Goal: Transaction & Acquisition: Subscribe to service/newsletter

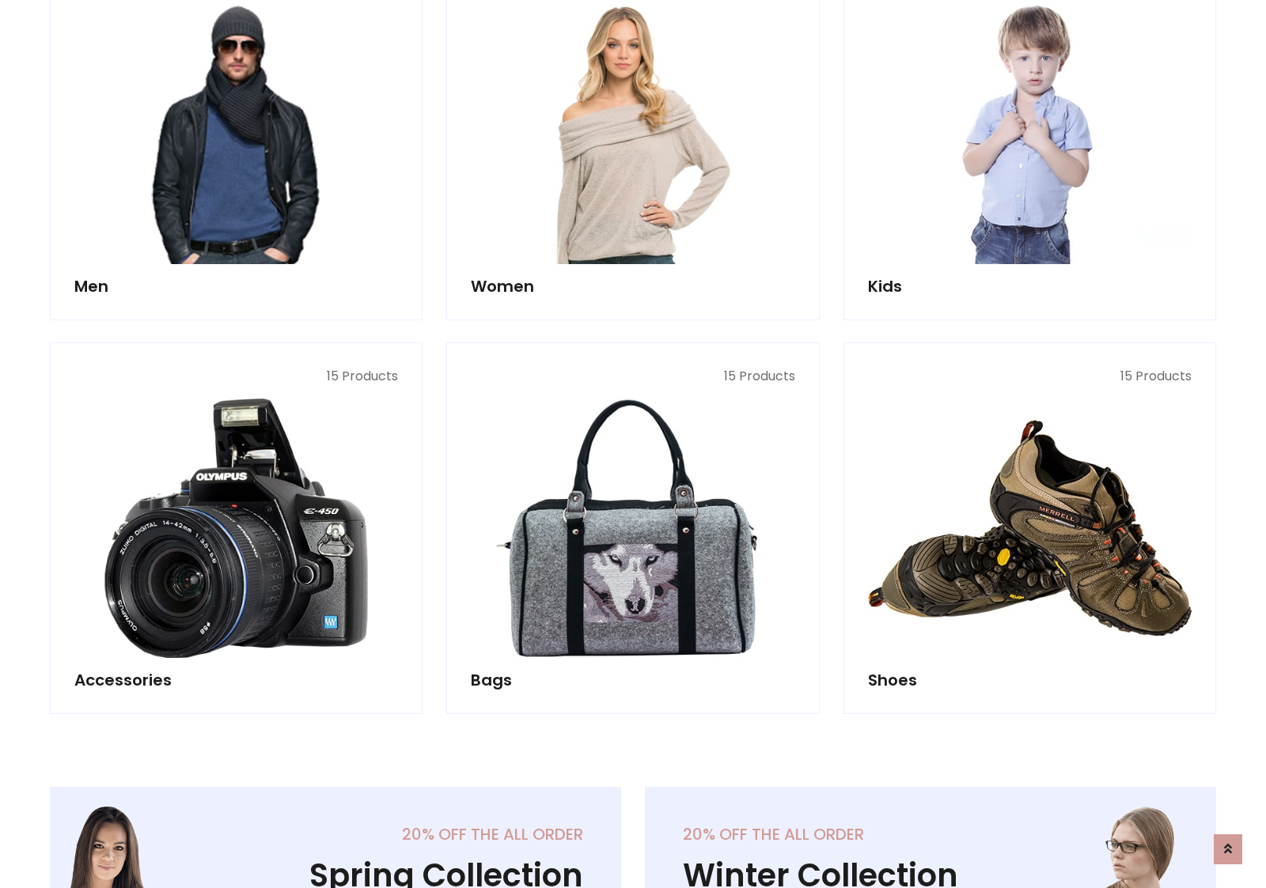
scroll to position [1148, 0]
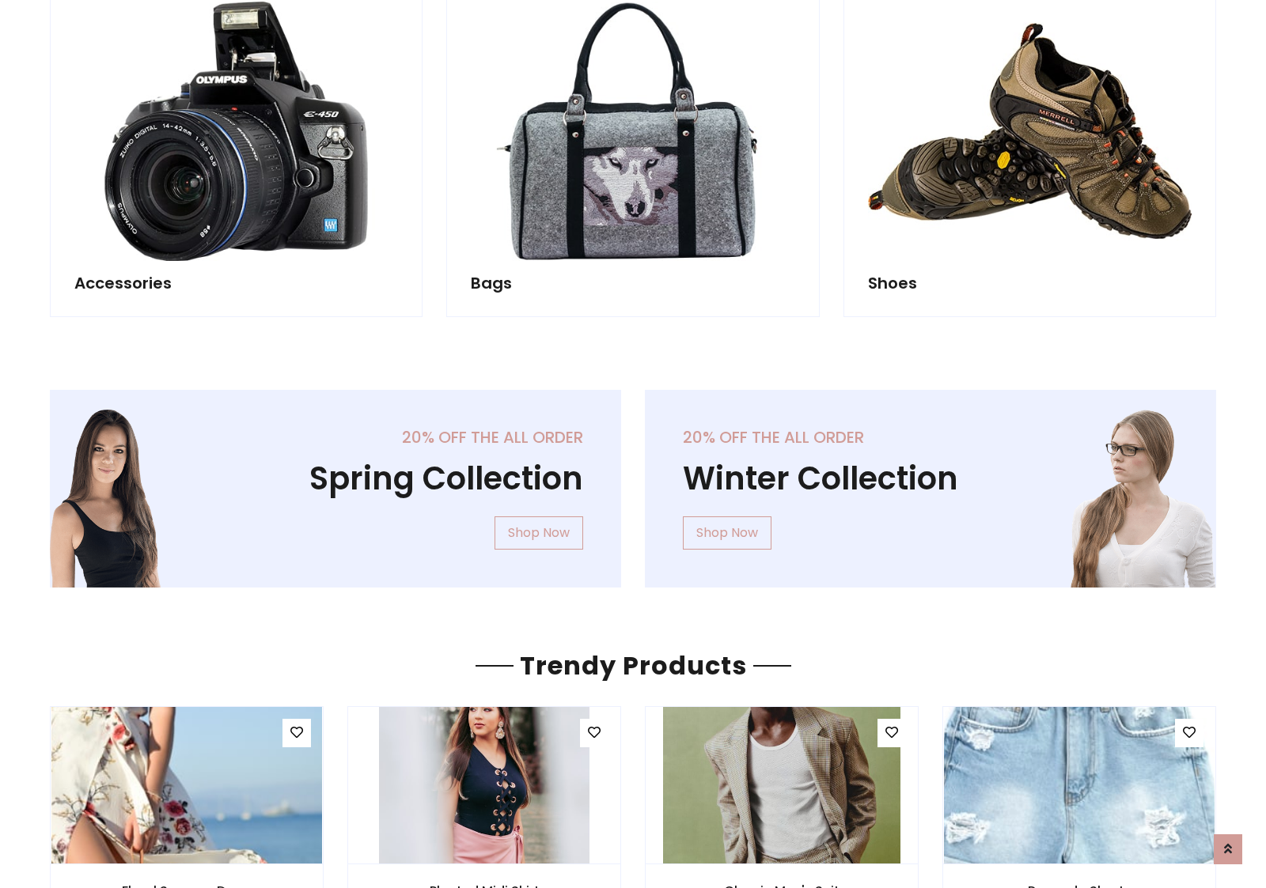
click at [633, 482] on div "20% off the all order Winter Collection Shop Now" at bounding box center [930, 501] width 595 height 223
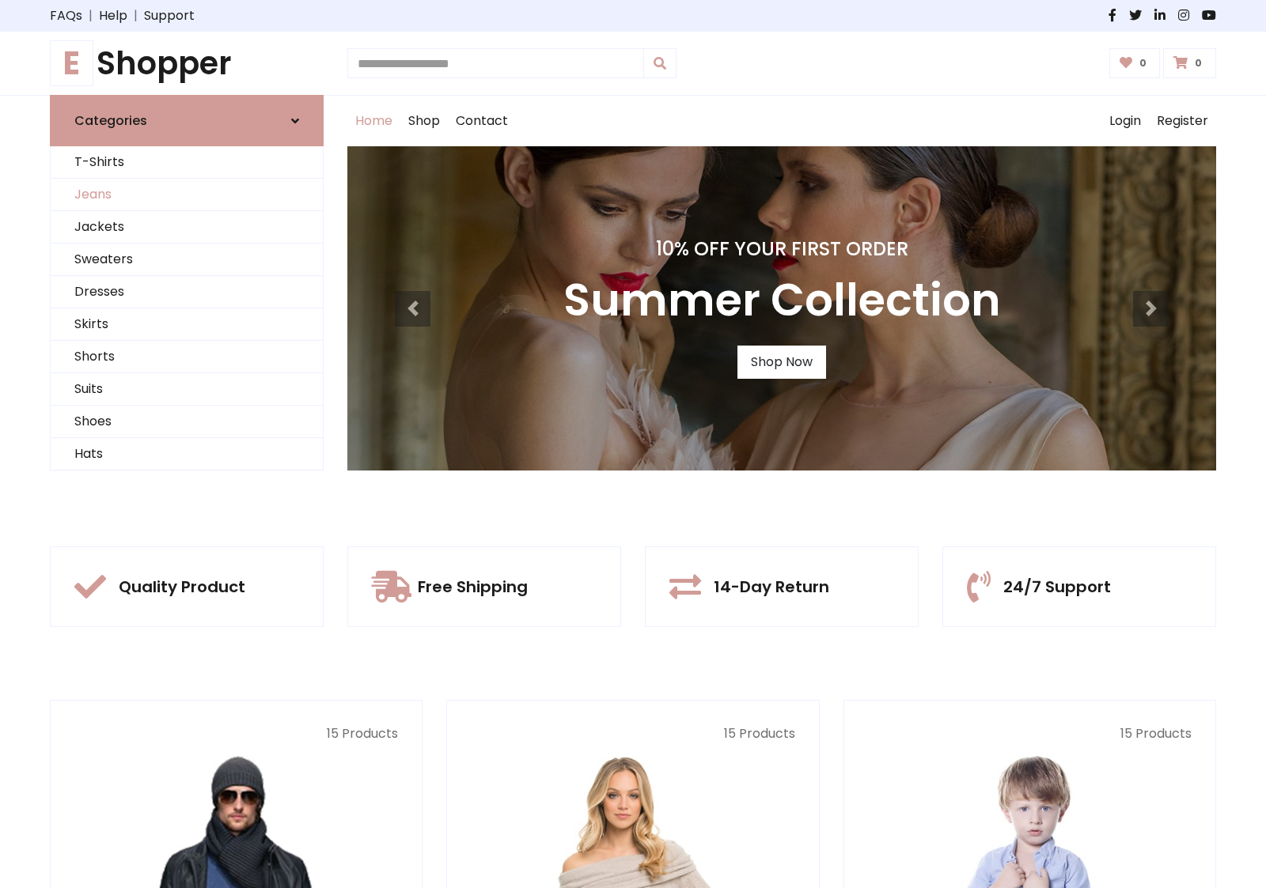
click at [187, 195] on link "Jeans" at bounding box center [187, 195] width 272 height 32
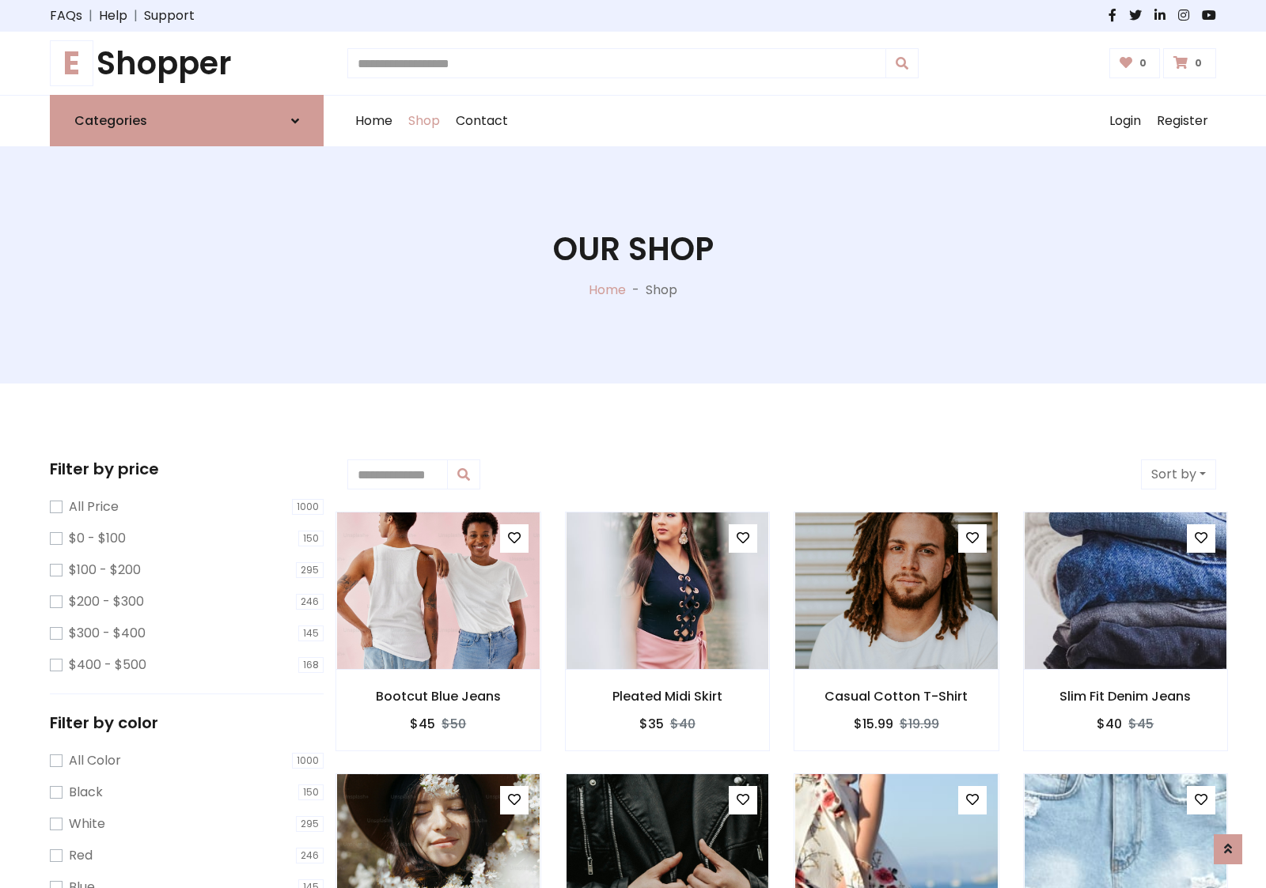
scroll to position [499, 0]
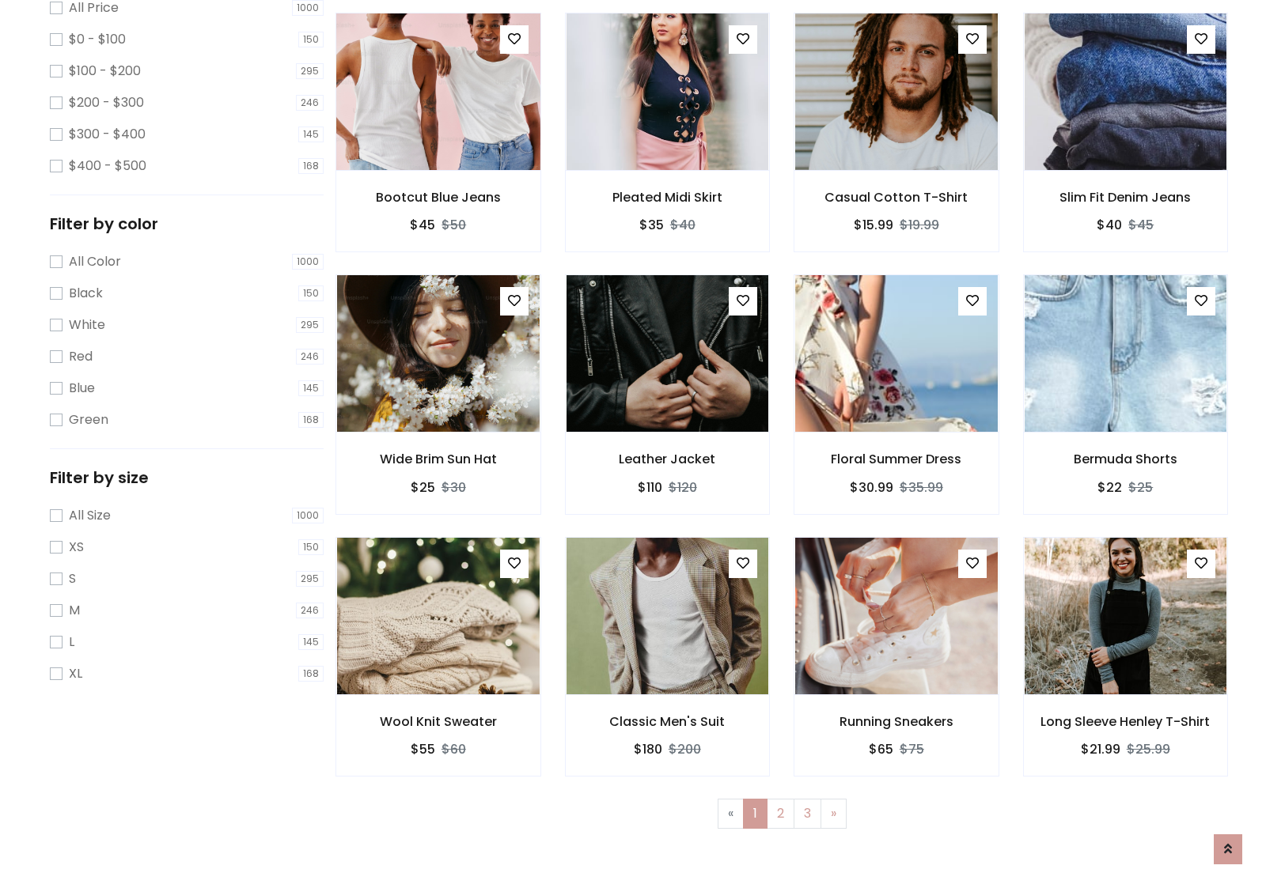
click at [437, 159] on img at bounding box center [437, 92] width 243 height 380
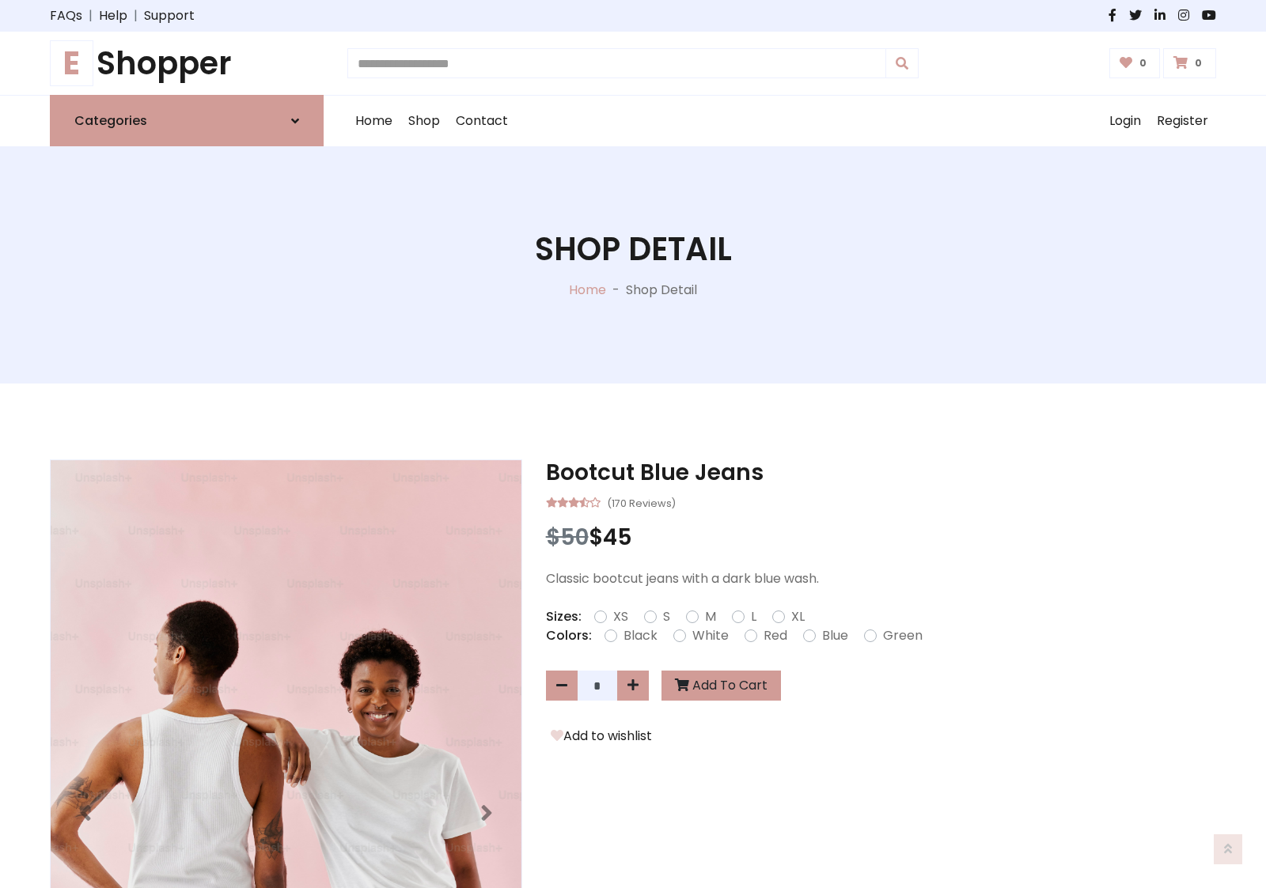
scroll to position [170, 0]
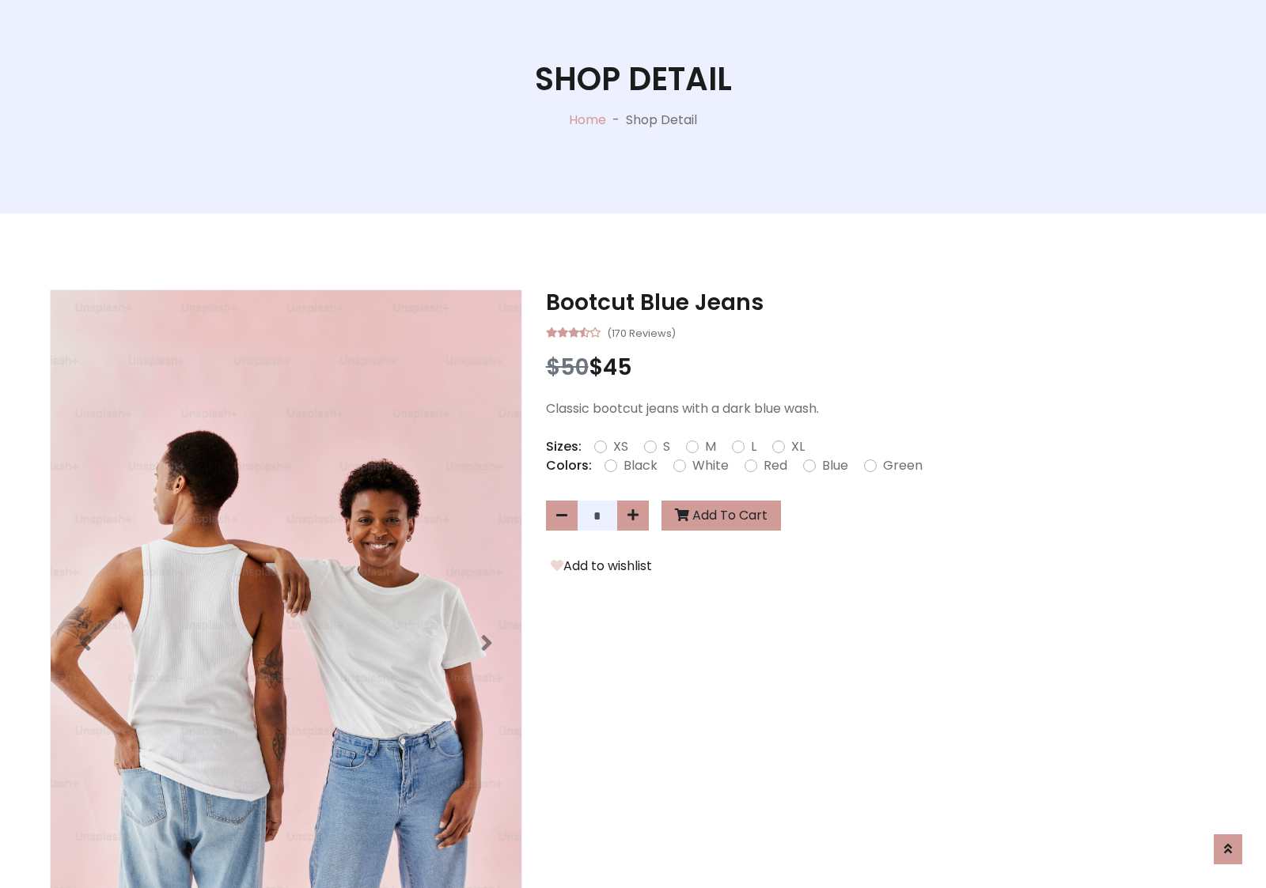
click at [773, 465] on label "Red" at bounding box center [775, 465] width 24 height 19
click at [633, 444] on form "XS S M L XL" at bounding box center [705, 446] width 223 height 19
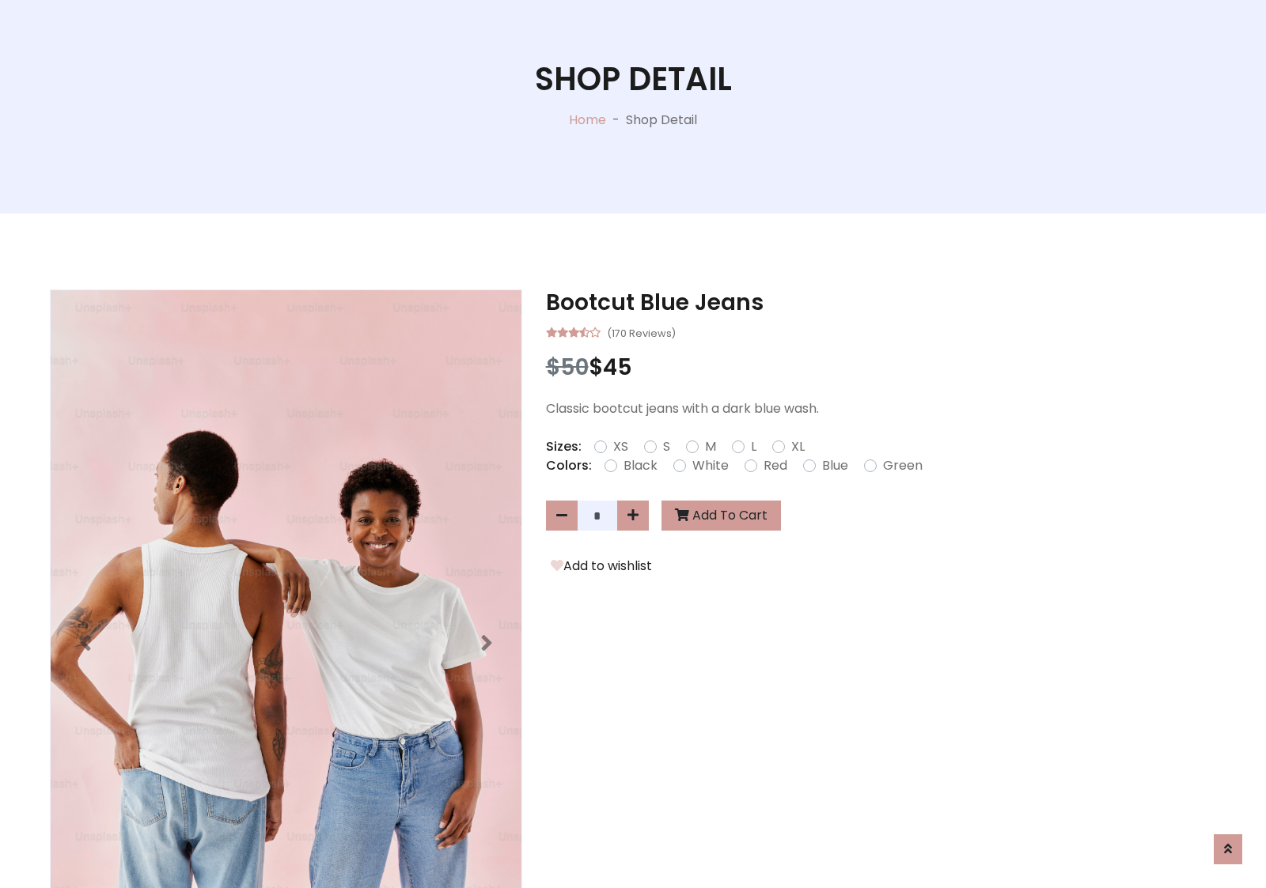
click at [633, 444] on form "XS S M L XL" at bounding box center [705, 446] width 223 height 19
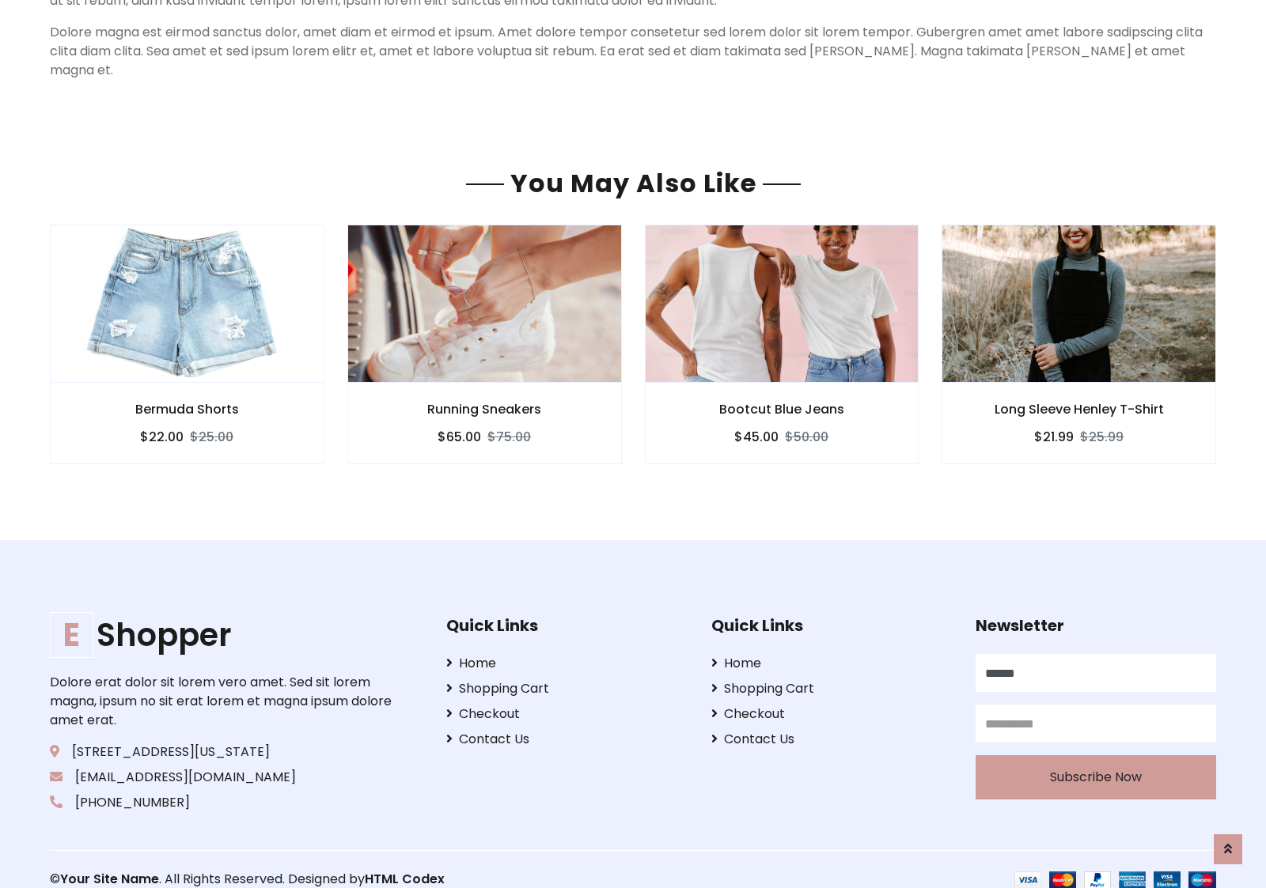
type input "******"
type input "**********"
click at [1095, 758] on button "Subscribe Now" at bounding box center [1095, 778] width 240 height 44
